Goal: Task Accomplishment & Management: Use online tool/utility

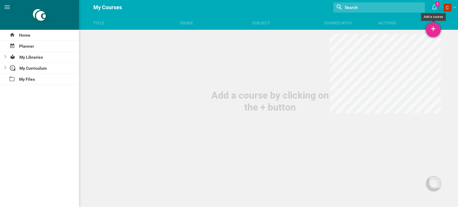
click at [431, 28] on div "+" at bounding box center [433, 29] width 15 height 15
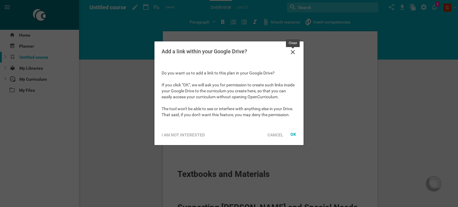
click at [293, 52] on icon at bounding box center [293, 52] width 4 height 4
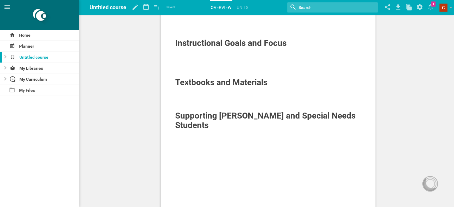
scroll to position [25, 0]
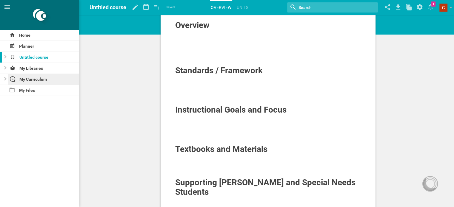
click at [34, 77] on div "My Curriculum" at bounding box center [43, 79] width 71 height 11
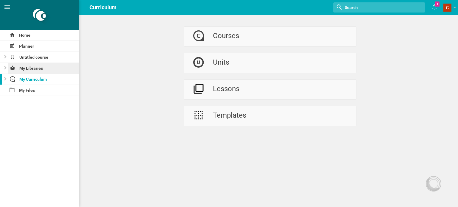
click at [33, 72] on div "My Libraries" at bounding box center [43, 68] width 71 height 11
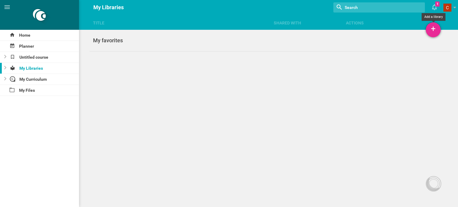
click at [437, 26] on div "+" at bounding box center [433, 29] width 15 height 15
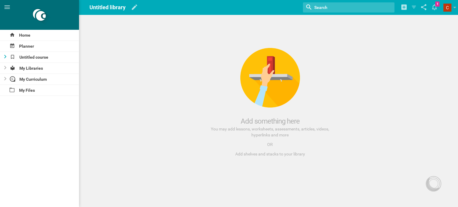
click at [3, 58] on div at bounding box center [3, 57] width 7 height 11
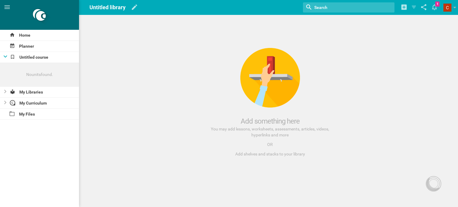
click at [4, 58] on icon at bounding box center [6, 57] width 4 height 2
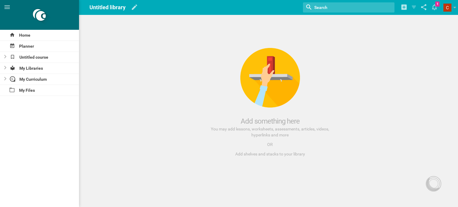
drag, startPoint x: 3, startPoint y: 58, endPoint x: 104, endPoint y: 41, distance: 102.3
click at [104, 41] on div "Add something here You may add lessons, worksheets, assessments, articles, vide…" at bounding box center [270, 103] width 376 height 158
click at [20, 32] on div "Home" at bounding box center [39, 35] width 79 height 11
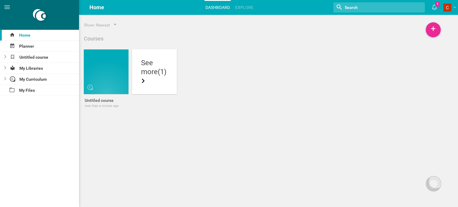
click at [149, 89] on div "See more (1)" at bounding box center [154, 72] width 45 height 45
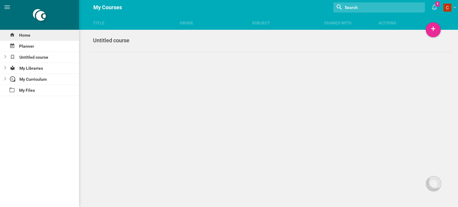
click at [27, 34] on div "Home" at bounding box center [39, 35] width 79 height 11
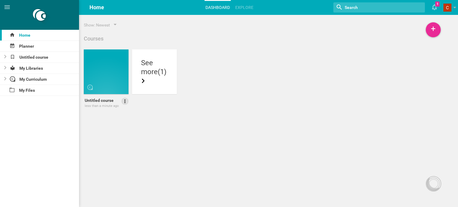
click at [127, 99] on icon at bounding box center [124, 101] width 5 height 5
click at [112, 132] on link "Delete" at bounding box center [107, 132] width 41 height 14
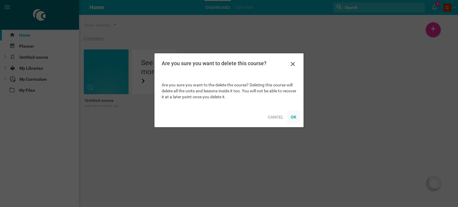
click at [291, 117] on div "OK" at bounding box center [293, 117] width 13 height 13
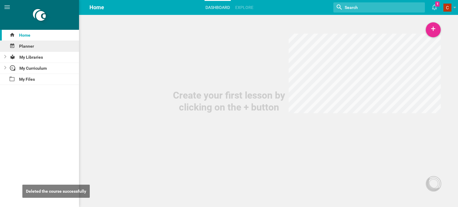
click at [39, 43] on div "Planner" at bounding box center [39, 46] width 79 height 11
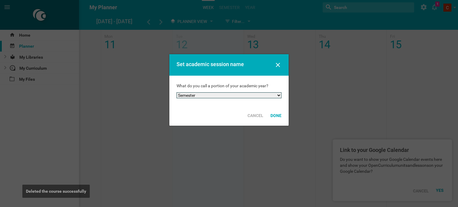
click at [247, 94] on select "Semester Term Quarter Session Period Trimester Other" at bounding box center [229, 96] width 105 height 6
click at [177, 93] on select "Semester Term Quarter Session Period Trimester Other" at bounding box center [229, 96] width 105 height 6
click at [269, 97] on select "Semester Term Quarter Session Period Trimester Other" at bounding box center [229, 96] width 105 height 6
select select "quarter"
click at [177, 93] on select "Semester Term Quarter Session Period Trimester Other" at bounding box center [229, 96] width 105 height 6
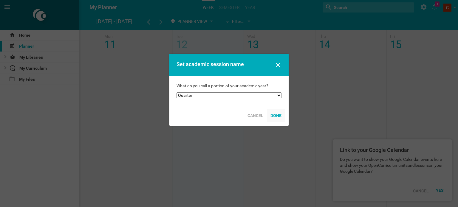
click at [274, 116] on div "Done" at bounding box center [276, 115] width 18 height 13
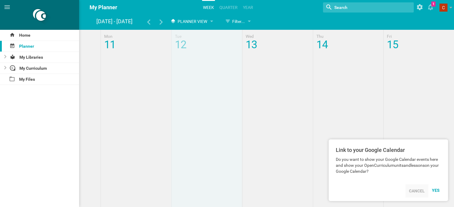
click at [417, 190] on div "Cancel" at bounding box center [416, 191] width 23 height 13
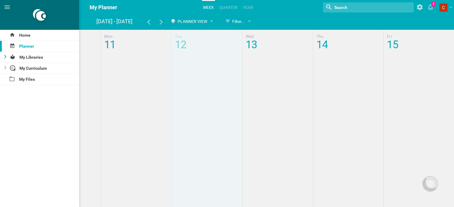
click at [5, 59] on div at bounding box center [3, 57] width 7 height 11
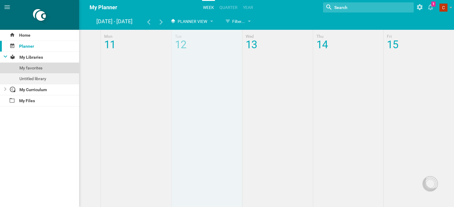
click at [34, 67] on div "My favorites" at bounding box center [39, 68] width 79 height 11
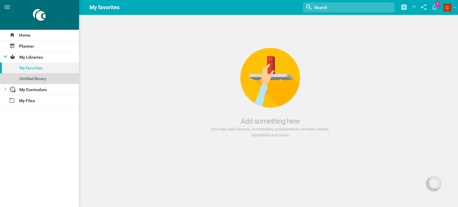
click at [44, 76] on div "Untitled library" at bounding box center [39, 78] width 79 height 11
drag, startPoint x: 44, startPoint y: 76, endPoint x: 191, endPoint y: 86, distance: 147.1
click at [191, 86] on div "Add something here You may add lessons, worksheets, assessments, articles, vide…" at bounding box center [270, 103] width 376 height 158
click at [7, 80] on div "Untitled library" at bounding box center [39, 78] width 79 height 11
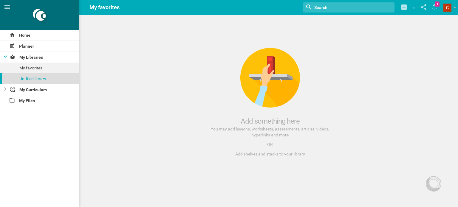
click at [7, 80] on div "Untitled library" at bounding box center [39, 78] width 79 height 11
click at [4, 93] on div at bounding box center [3, 89] width 7 height 11
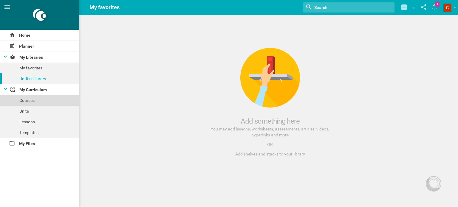
click at [32, 99] on div "Courses" at bounding box center [39, 100] width 79 height 11
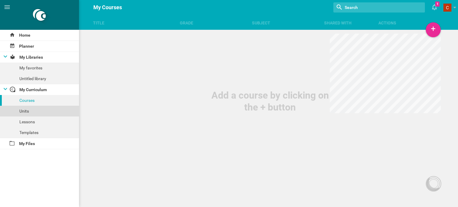
click at [39, 113] on div "Units" at bounding box center [39, 111] width 79 height 11
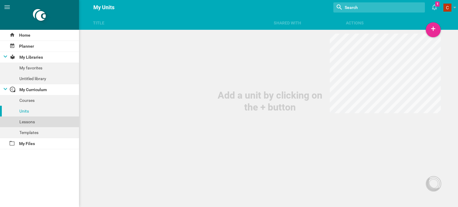
click at [44, 124] on div "Lessons" at bounding box center [39, 122] width 79 height 11
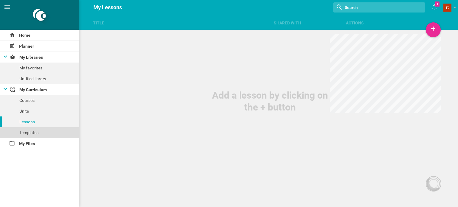
click at [46, 133] on div "Templates" at bounding box center [39, 132] width 79 height 11
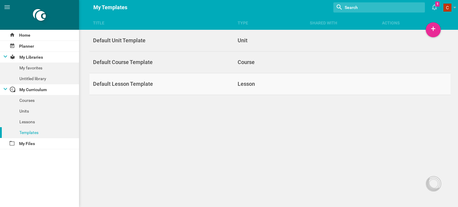
drag, startPoint x: 46, startPoint y: 133, endPoint x: 189, endPoint y: 93, distance: 149.1
click at [189, 93] on div "Title Type Shared with Actions Home Planner My Libraries My favorites Untitled …" at bounding box center [229, 103] width 458 height 207
click at [221, 39] on div "Default Unit Template" at bounding box center [162, 40] width 144 height 7
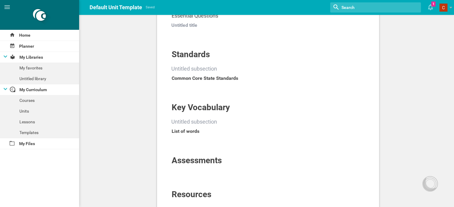
scroll to position [141, 0]
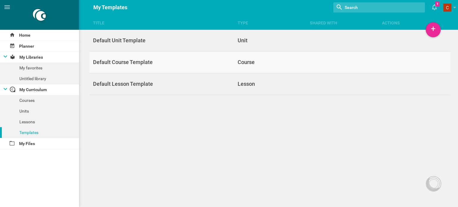
click at [149, 66] on link "Default Course Template Course" at bounding box center [270, 63] width 361 height 22
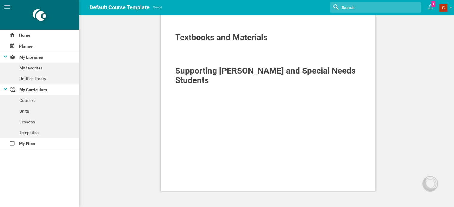
scroll to position [137, 0]
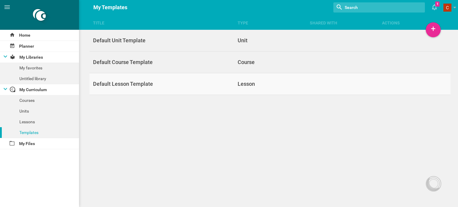
click at [134, 83] on div "Default Lesson Template" at bounding box center [162, 84] width 144 height 7
